Goal: Task Accomplishment & Management: Complete application form

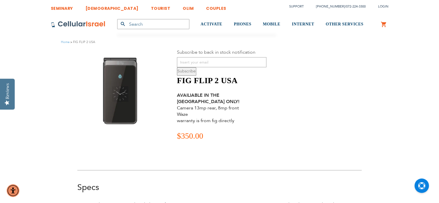
click at [229, 79] on h1 "FIG FLIP 2 USA" at bounding box center [221, 81] width 89 height 10
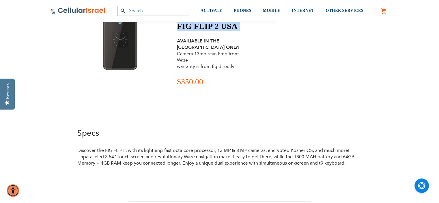
scroll to position [87, 0]
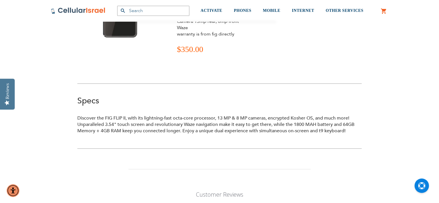
click at [237, 117] on p "Discover the FIG FLIP II, with its lightning-fast octa-core processor, 13 MP & …" at bounding box center [219, 124] width 284 height 19
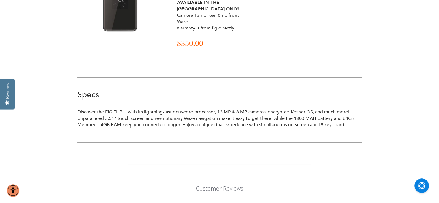
scroll to position [0, 0]
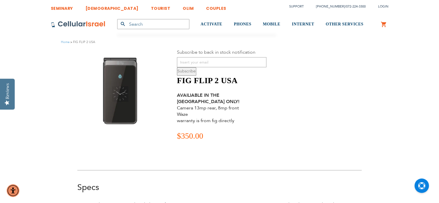
click at [218, 53] on label "Subscribe to back in stock notification" at bounding box center [216, 52] width 79 height 6
